Goal: Contribute content: Contribute content

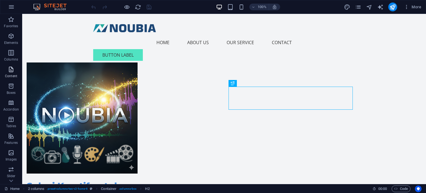
click at [10, 72] on icon "button" at bounding box center [11, 69] width 7 height 7
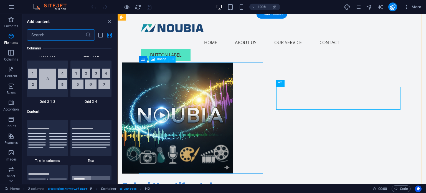
scroll to position [971, 0]
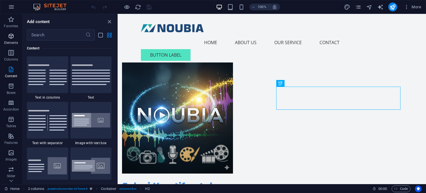
click at [11, 37] on icon "button" at bounding box center [11, 36] width 7 height 7
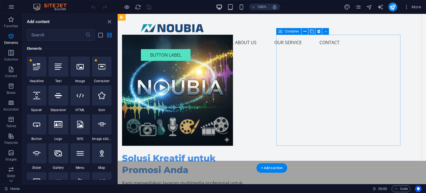
scroll to position [0, 0]
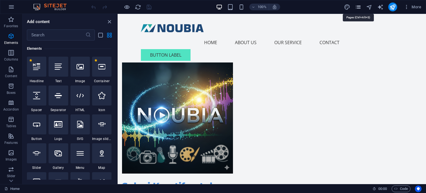
click at [359, 7] on icon "pages" at bounding box center [358, 7] width 6 height 6
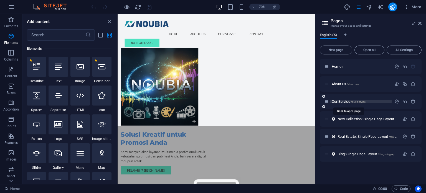
click at [342, 101] on span "Our Service /our-service" at bounding box center [349, 101] width 34 height 4
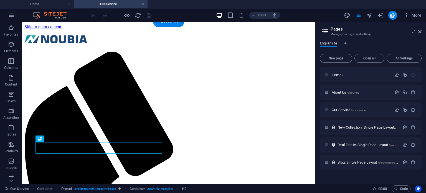
scroll to position [28, 0]
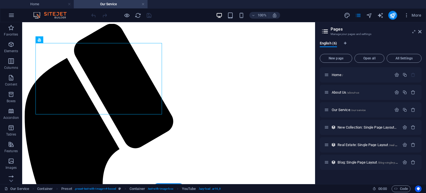
drag, startPoint x: 117, startPoint y: 88, endPoint x: 253, endPoint y: 64, distance: 138.4
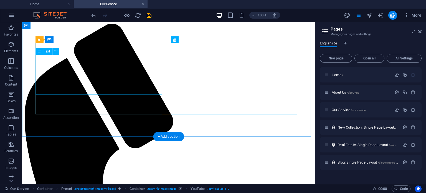
scroll to position [0, 0]
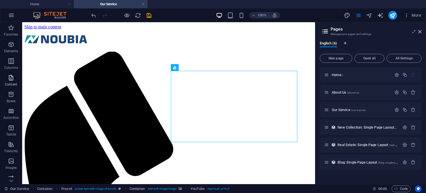
click at [12, 78] on icon "button" at bounding box center [11, 77] width 7 height 7
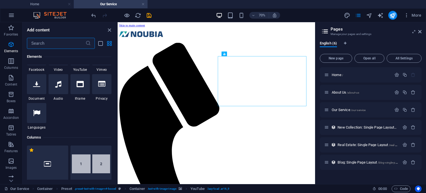
scroll to position [111, 0]
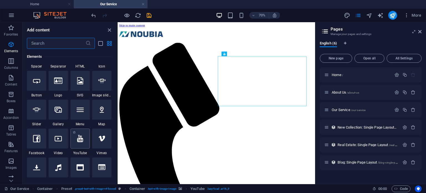
click at [82, 142] on div at bounding box center [80, 139] width 19 height 20
select select "ar16_9"
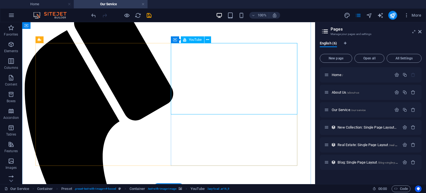
scroll to position [0, 0]
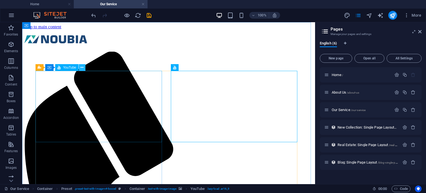
click at [82, 69] on icon at bounding box center [82, 68] width 3 height 6
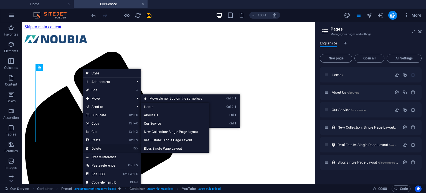
drag, startPoint x: 101, startPoint y: 145, endPoint x: 79, endPoint y: 123, distance: 31.6
click at [101, 145] on link "⌦ Delete" at bounding box center [101, 148] width 37 height 8
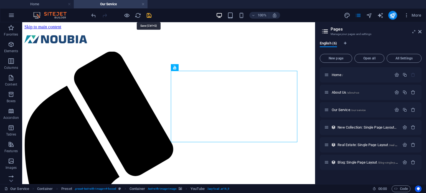
click at [146, 15] on icon "save" at bounding box center [149, 15] width 6 height 6
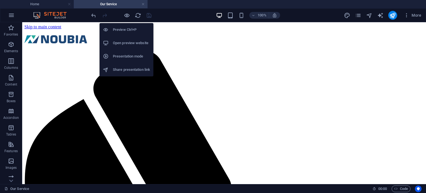
click at [123, 27] on h6 "Preview Ctrl+P" at bounding box center [131, 29] width 37 height 7
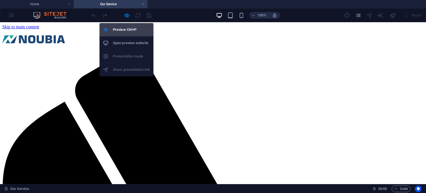
click at [123, 29] on h6 "Preview Ctrl+P" at bounding box center [131, 29] width 37 height 7
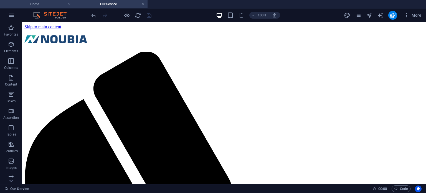
click at [49, 3] on h4 "Home" at bounding box center [37, 4] width 74 height 6
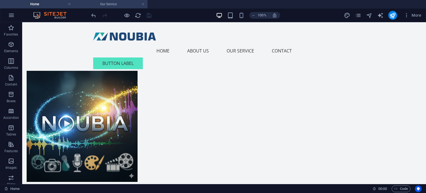
click at [117, 7] on h4 "Our Service" at bounding box center [111, 4] width 74 height 6
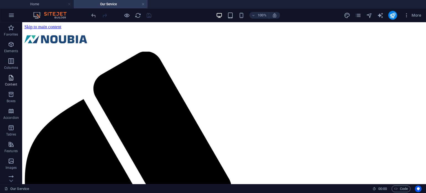
click at [12, 80] on icon "button" at bounding box center [11, 77] width 7 height 7
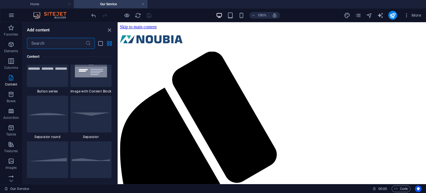
scroll to position [1360, 0]
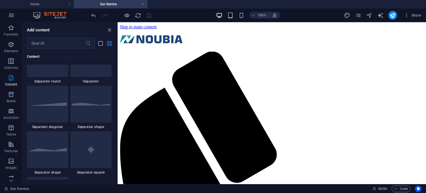
drag, startPoint x: 115, startPoint y: 83, endPoint x: 115, endPoint y: 89, distance: 6.4
click at [115, 89] on div "Favorites 1 Star Headline 1 Star Container Elements 1 Star Headline 1 Star Text…" at bounding box center [69, 114] width 95 height 131
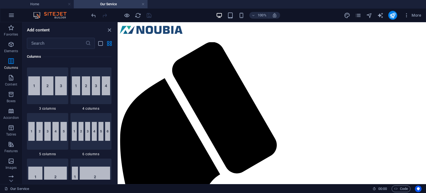
scroll to position [0, 0]
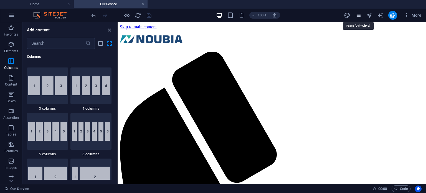
click at [361, 16] on icon "pages" at bounding box center [358, 15] width 6 height 6
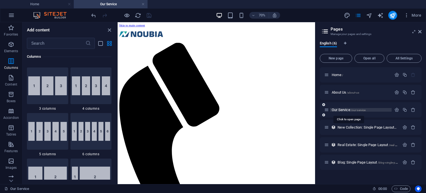
click at [340, 108] on span "Our Service /our-service" at bounding box center [349, 110] width 34 height 4
click at [341, 108] on span "Our Service /our-service" at bounding box center [349, 110] width 34 height 4
click at [338, 92] on span "About Us /about-us" at bounding box center [345, 92] width 27 height 4
click at [338, 102] on div "Our Service /our-service" at bounding box center [371, 109] width 102 height 15
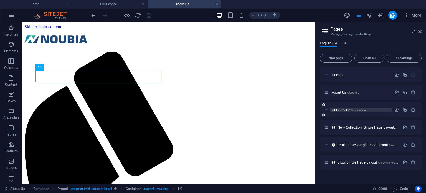
click at [344, 109] on span "Our Service /our-service" at bounding box center [349, 110] width 34 height 4
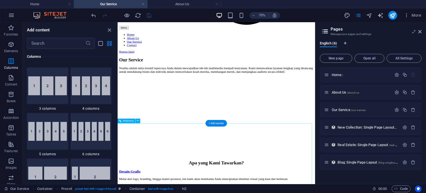
scroll to position [408, 0]
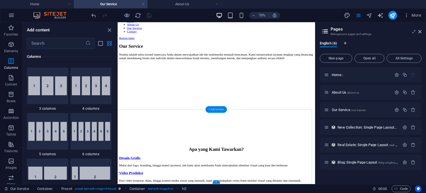
click at [214, 109] on div "+ Add section" at bounding box center [217, 109] width 22 height 7
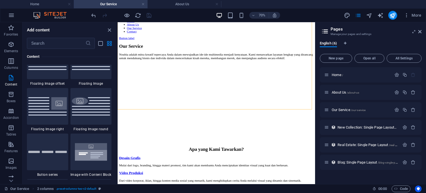
scroll to position [1277, 0]
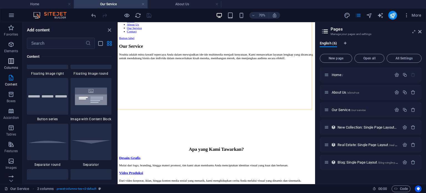
click at [14, 66] on p "Columns" at bounding box center [11, 68] width 14 height 4
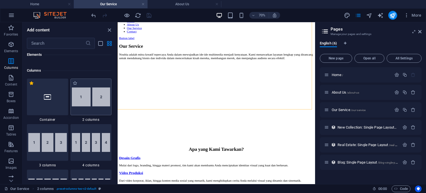
scroll to position [289, 0]
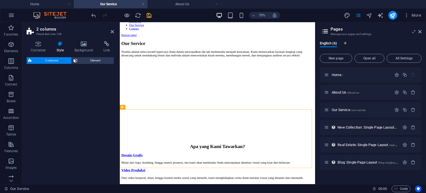
select select "rem"
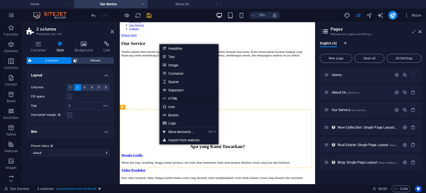
click at [175, 97] on link "HTML" at bounding box center [189, 98] width 59 height 8
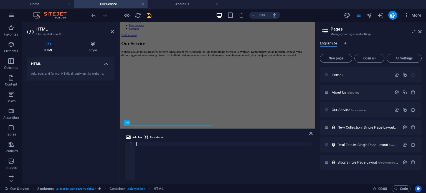
click at [142, 145] on div at bounding box center [222, 165] width 175 height 46
paste textarea "<iframe src="https://docs.google.com/forms/d/e/1FAIpQLScFXcO9omehyl3dNNQUkK3iw3…"
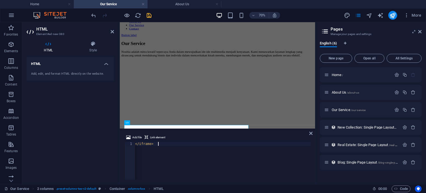
click at [158, 144] on div "< iframe src = "https://docs.google.com/forms/d/e/1FAIpQLScFXcO9omehyl3dNNQUkK3…" at bounding box center [105, 165] width 412 height 46
type textarea "<iframe src="https://docs.google.com/forms/d/e/1FAIpQLScFXcO9omehyl3dNNQUkK3iw3…"
click at [228, 145] on div "< iframe src = "https://docs.google.com/forms/d/e/1FAIpQLScFXcO9omehyl3dNNQUkK3…" at bounding box center [181, 164] width 406 height 44
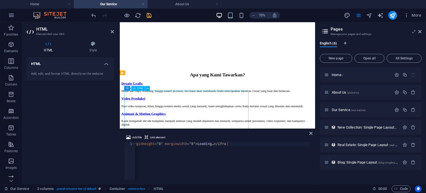
scroll to position [560, 0]
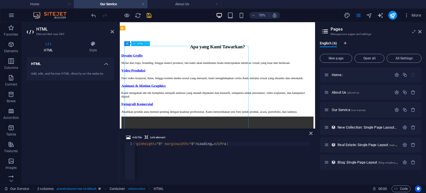
drag, startPoint x: 239, startPoint y: 172, endPoint x: 248, endPoint y: 171, distance: 8.6
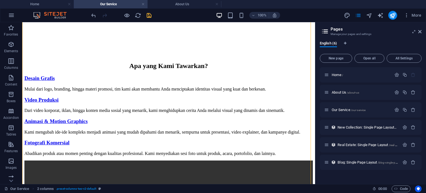
drag, startPoint x: 312, startPoint y: 90, endPoint x: 312, endPoint y: 87, distance: 3.3
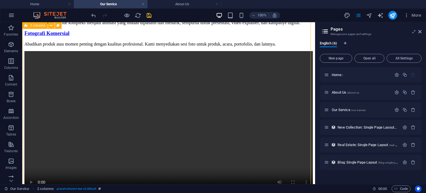
scroll to position [753, 0]
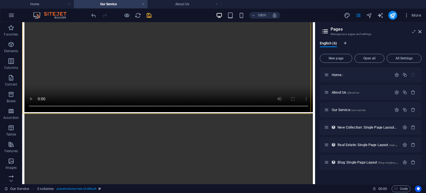
click at [326, 15] on div "100% More" at bounding box center [257, 15] width 334 height 9
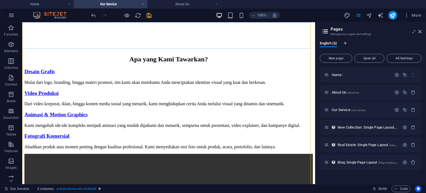
scroll to position [511, 0]
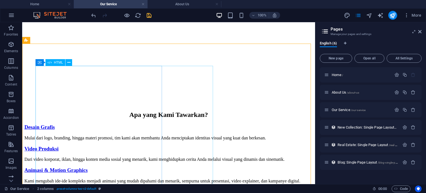
click at [58, 62] on span "HTML" at bounding box center [58, 62] width 9 height 3
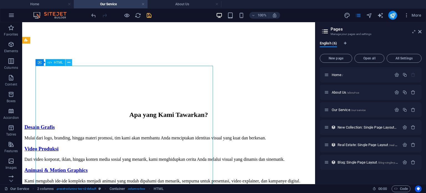
click at [68, 63] on icon at bounding box center [68, 63] width 3 height 6
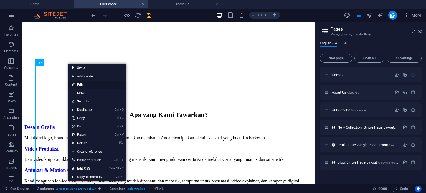
click at [83, 84] on link "⏎ Edit" at bounding box center [86, 85] width 37 height 8
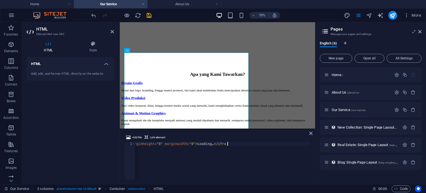
click at [236, 144] on div "< iframe src = "https://docs.google.com/forms/d/e/1FAIpQLScFXcO9omehyl3dNNQUkK3…" at bounding box center [181, 164] width 406 height 44
click at [175, 158] on div "< iframe src = "https://docs.google.com/forms/d/e/1FAIpQLScFXcO9omehyl3dNNQUkK3…" at bounding box center [182, 164] width 408 height 44
type textarea "<iframe src="https://docs.google.com/forms/d/e/1FAIpQLScFXcO9omehyl3dNNQUkK3iw3…"
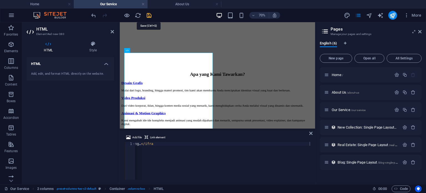
click at [150, 15] on icon "save" at bounding box center [149, 15] width 6 height 6
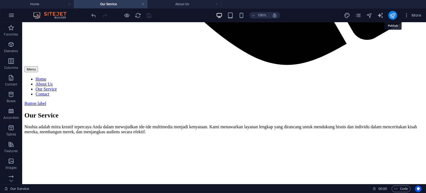
click at [393, 15] on icon "publish" at bounding box center [393, 15] width 6 height 6
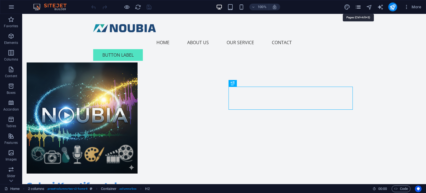
click at [359, 6] on icon "pages" at bounding box center [358, 7] width 6 height 6
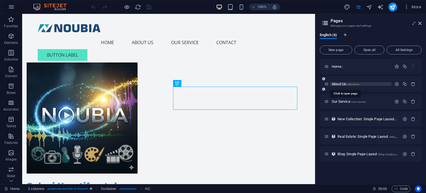
click at [348, 84] on span "/about-us" at bounding box center [353, 84] width 12 height 3
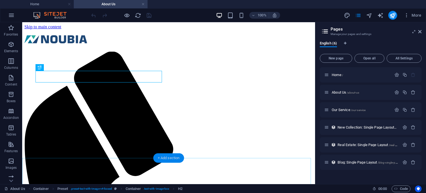
click at [165, 158] on div "+ Add section" at bounding box center [169, 157] width 31 height 9
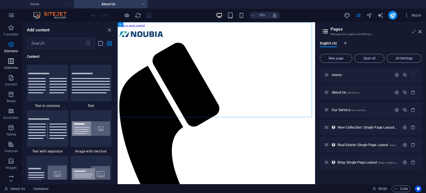
click at [13, 64] on icon "button" at bounding box center [11, 61] width 7 height 7
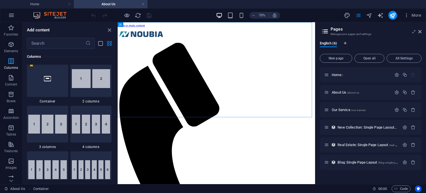
scroll to position [275, 0]
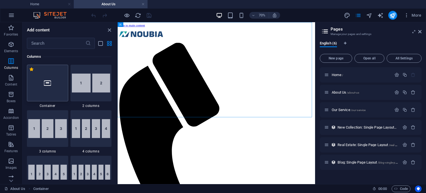
click at [49, 83] on icon at bounding box center [47, 82] width 7 height 7
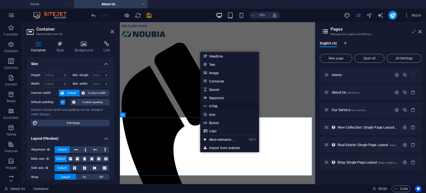
click at [217, 107] on link "HTML" at bounding box center [229, 106] width 59 height 8
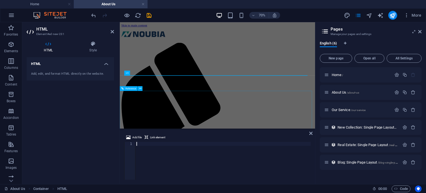
scroll to position [82, 0]
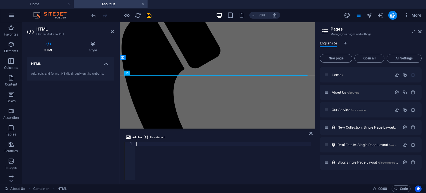
click at [154, 144] on div at bounding box center [222, 165] width 175 height 46
paste textarea
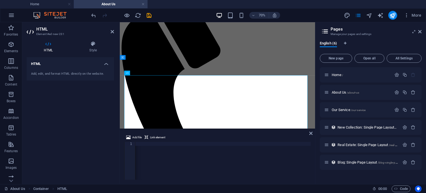
scroll to position [0, 438]
click at [239, 144] on div "< iframe src = "[URL][DOMAIN_NAME]" width = "600" height = "450" style = "borde…" at bounding box center [81, 164] width 767 height 44
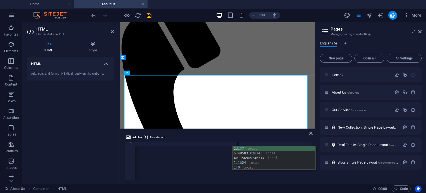
scroll to position [0, 44]
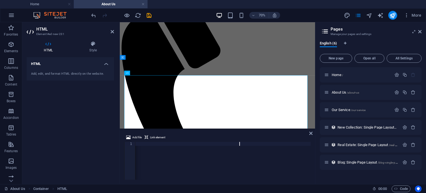
type textarea "<iframe src="[URL][DOMAIN_NAME]" width="100%" height="450" style="border:0;" al…"
click at [150, 16] on icon "save" at bounding box center [149, 15] width 6 height 6
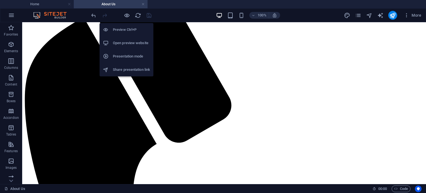
click at [125, 29] on h6 "Preview Ctrl+P" at bounding box center [131, 29] width 37 height 7
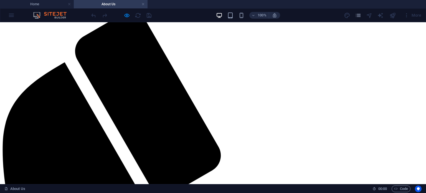
scroll to position [0, 0]
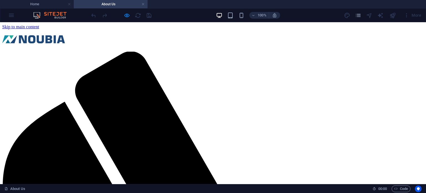
drag, startPoint x: 426, startPoint y: 95, endPoint x: 205, endPoint y: 43, distance: 226.1
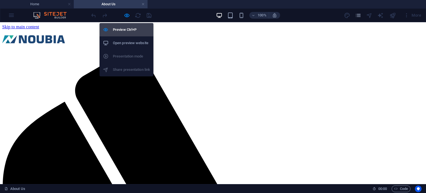
click at [124, 30] on h6 "Preview Ctrl+P" at bounding box center [131, 29] width 37 height 7
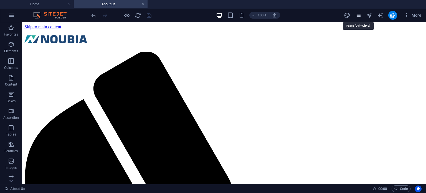
click at [359, 14] on icon "pages" at bounding box center [358, 15] width 6 height 6
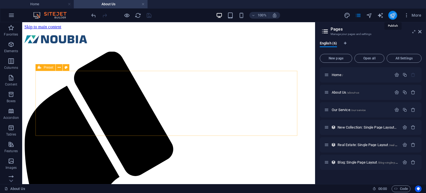
click at [393, 15] on icon "publish" at bounding box center [393, 15] width 6 height 6
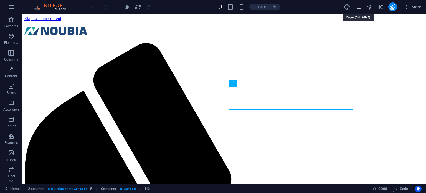
click at [359, 6] on icon "pages" at bounding box center [358, 7] width 6 height 6
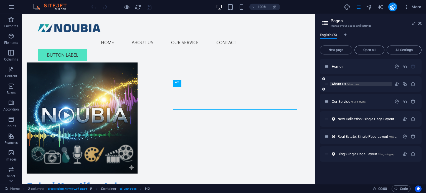
click at [343, 84] on span "About Us /about-us" at bounding box center [345, 84] width 27 height 4
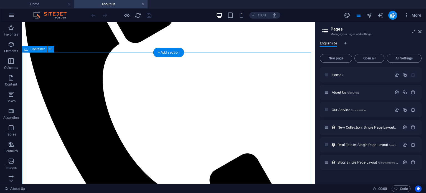
scroll to position [105, 0]
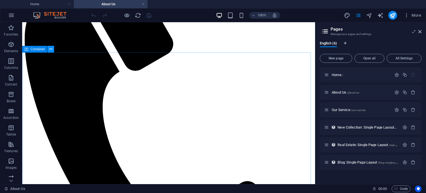
click at [51, 50] on icon at bounding box center [50, 49] width 3 height 6
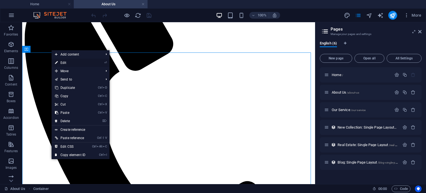
drag, startPoint x: 136, startPoint y: 114, endPoint x: 63, endPoint y: 62, distance: 89.3
click at [63, 62] on link "⏎ Edit" at bounding box center [70, 63] width 37 height 8
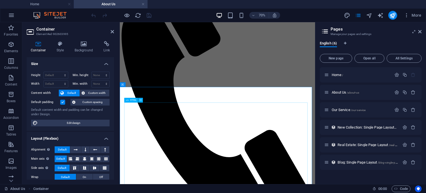
scroll to position [43, 0]
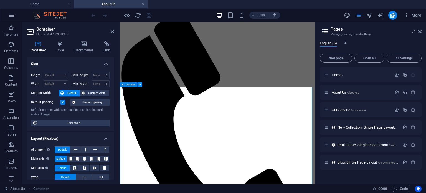
click at [140, 84] on icon at bounding box center [140, 85] width 2 height 4
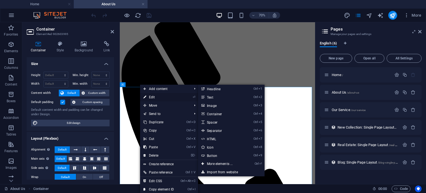
click at [157, 96] on link "⏎ Edit" at bounding box center [158, 97] width 37 height 8
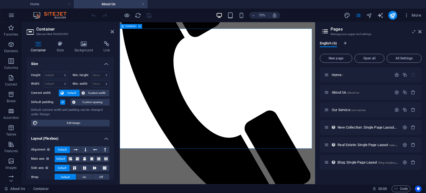
scroll to position [182, 0]
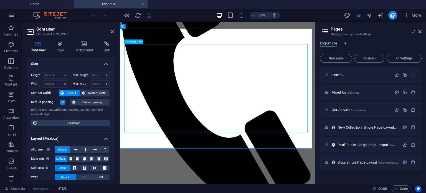
scroll to position [71, 0]
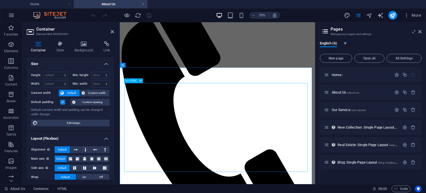
click at [130, 81] on div "HTML" at bounding box center [131, 81] width 14 height 5
click at [140, 81] on icon at bounding box center [141, 81] width 2 height 4
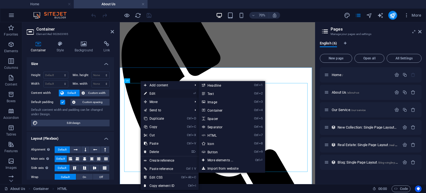
click at [155, 94] on link "⏎ Edit" at bounding box center [159, 93] width 37 height 8
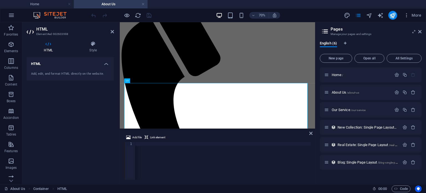
scroll to position [0, 383]
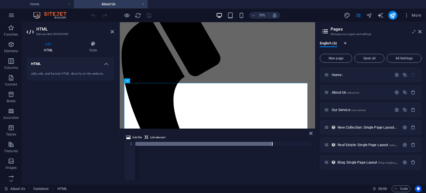
click at [272, 143] on div "< iframe src = "https://www.google.com/maps/embed?pb=!1m21!1m12!1m3!1d247.55975…" at bounding box center [137, 164] width 769 height 44
paste textarea "noubia.id/" width="100%" height="450" style="border:0;" allowfullscreen="" load…"
type textarea "<iframe src="https://noubia.id/" width="100%" height="450" style="border:0;" al…"
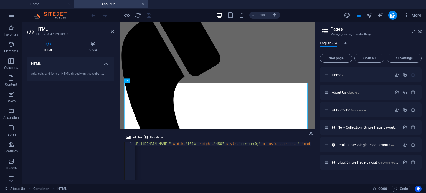
scroll to position [0, 0]
click at [105, 109] on div "HTML Add, edit, and format HTML directly on the website." at bounding box center [70, 118] width 87 height 122
click at [150, 14] on icon "save" at bounding box center [149, 15] width 6 height 6
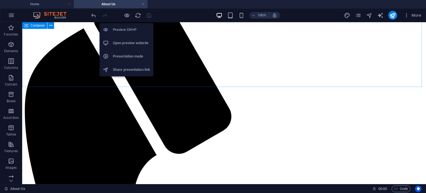
click at [127, 27] on h6 "Preview Ctrl+P" at bounding box center [131, 29] width 37 height 7
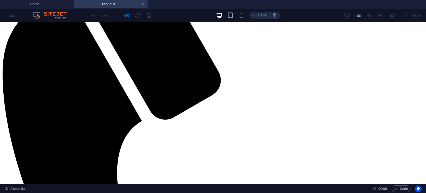
scroll to position [132, 0]
